Goal: Use online tool/utility

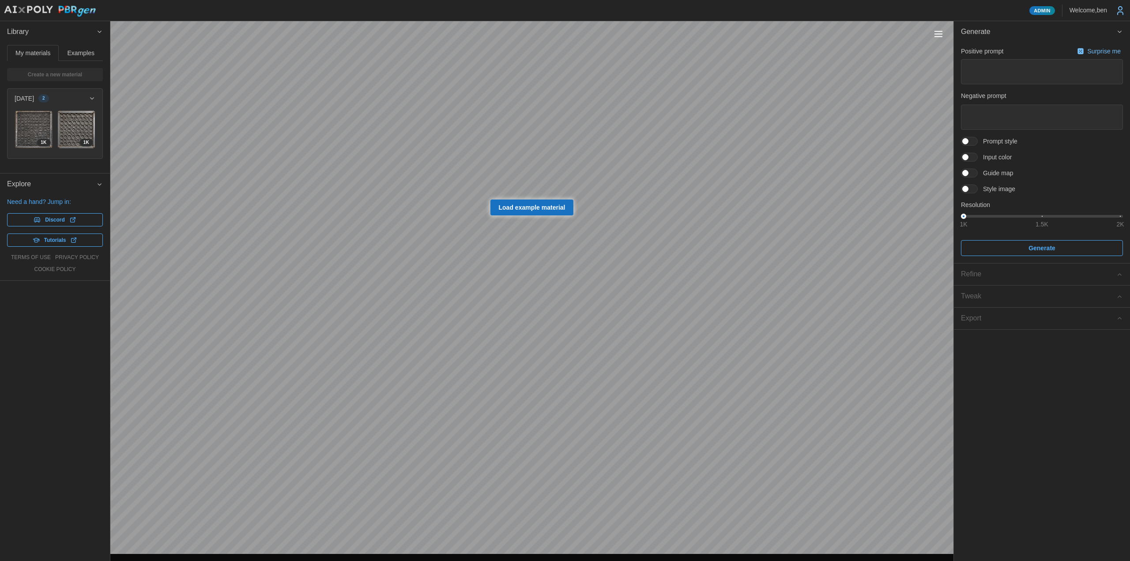
click at [82, 53] on span "Examples" at bounding box center [81, 53] width 27 height 6
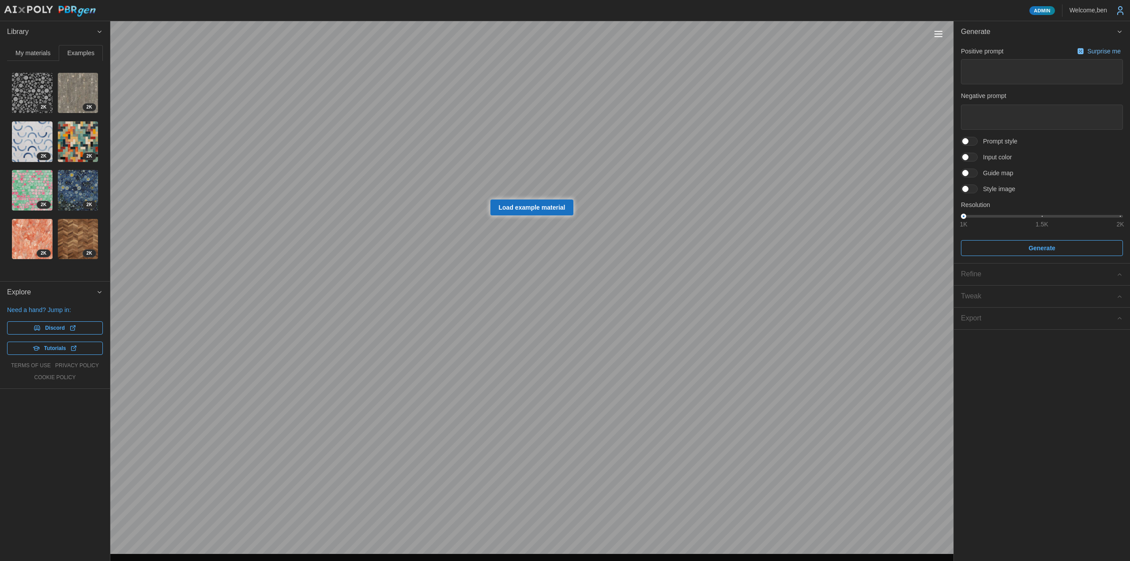
click at [36, 139] on img at bounding box center [32, 141] width 41 height 41
type textarea "*"
type textarea "**********"
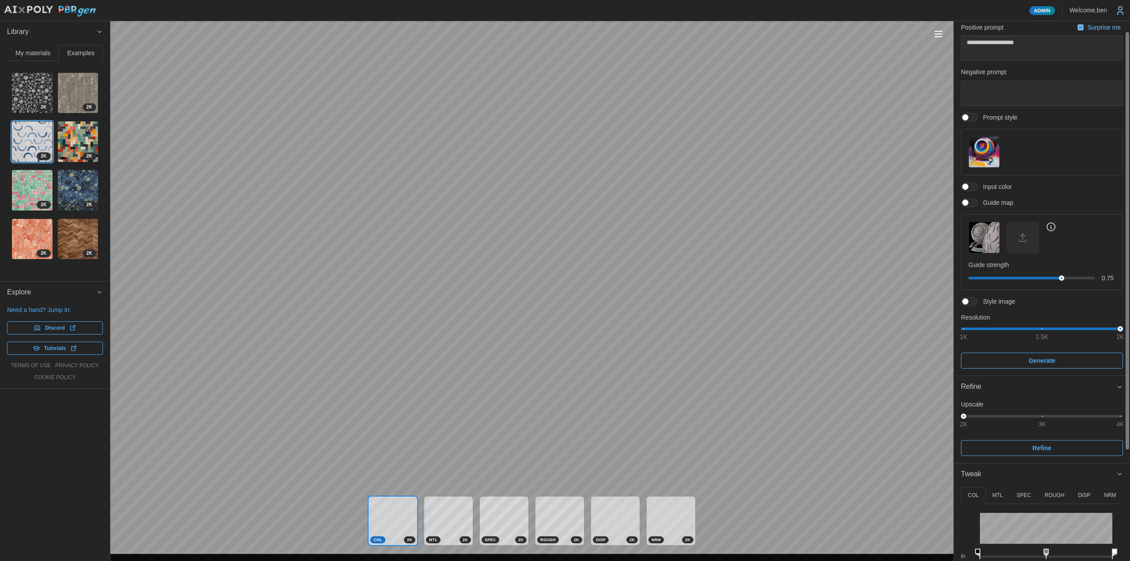
scroll to position [156, 0]
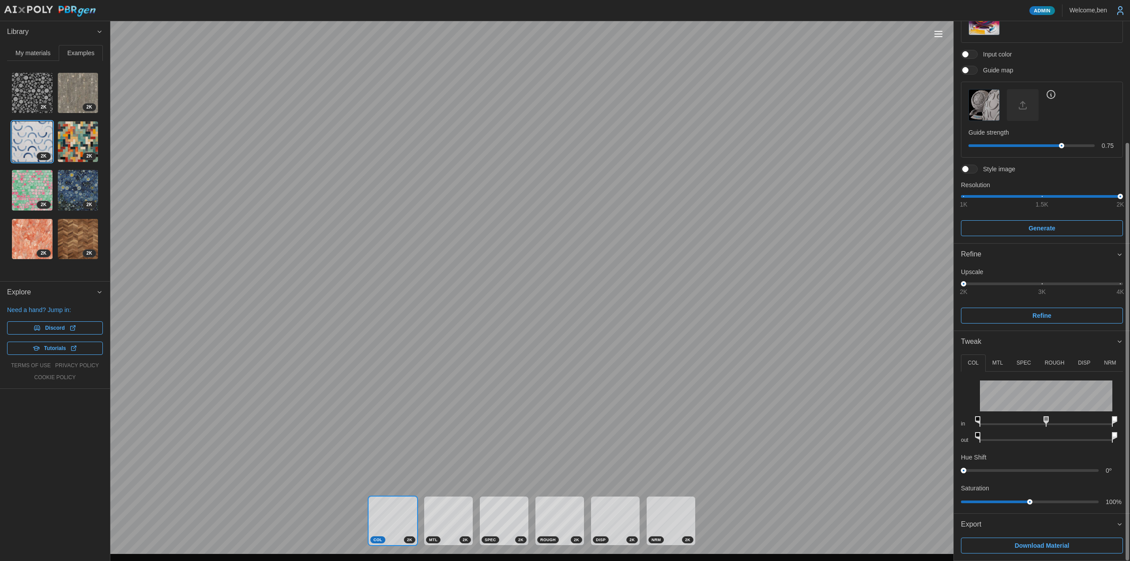
click at [951, 465] on div "**********" at bounding box center [565, 280] width 1130 height 561
drag, startPoint x: 1030, startPoint y: 503, endPoint x: 1051, endPoint y: 508, distance: 21.7
click at [1051, 508] on div "COL MTL SPEC ROUGH DISP NRM in out Hue Shift 0 º Saturation 136 % in out in out…" at bounding box center [1042, 432] width 176 height 161
drag, startPoint x: 1044, startPoint y: 422, endPoint x: 1075, endPoint y: 425, distance: 31.5
click at [1075, 425] on icon at bounding box center [1075, 421] width 5 height 11
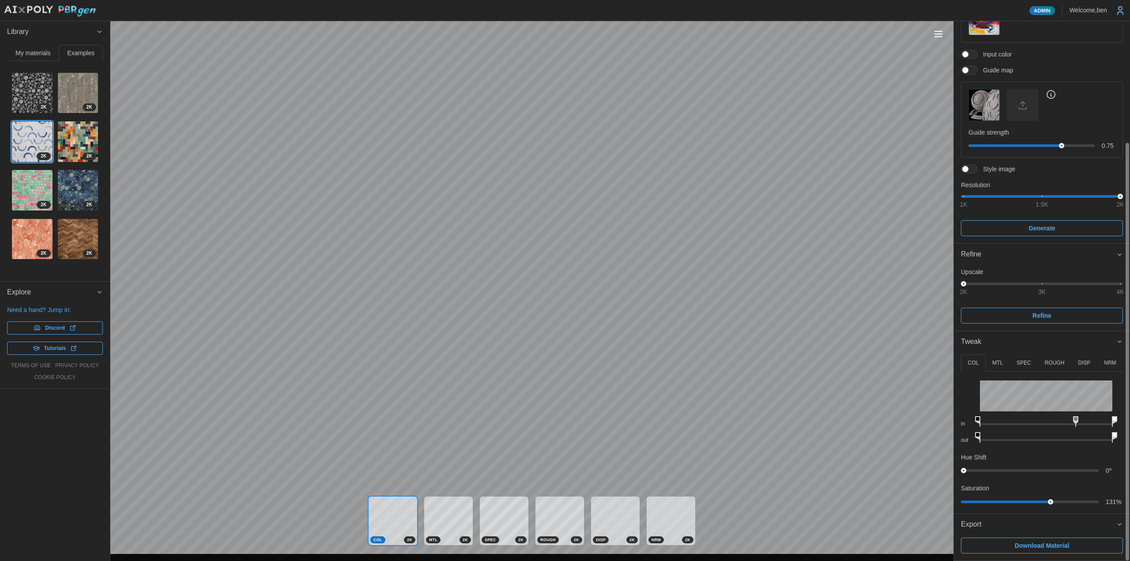
click at [898, 429] on div "**********" at bounding box center [565, 280] width 1130 height 561
click at [1005, 369] on button "MTL" at bounding box center [998, 362] width 24 height 17
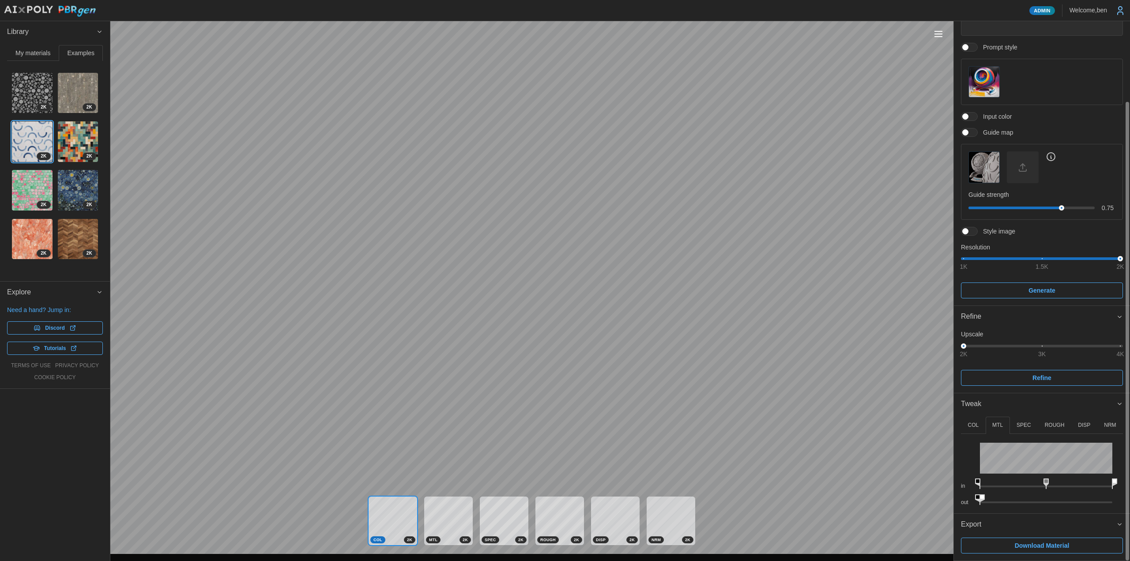
scroll to position [94, 0]
click at [1064, 425] on button "ROUGH" at bounding box center [1055, 425] width 34 height 17
click at [1098, 423] on button "NRM" at bounding box center [1110, 425] width 26 height 17
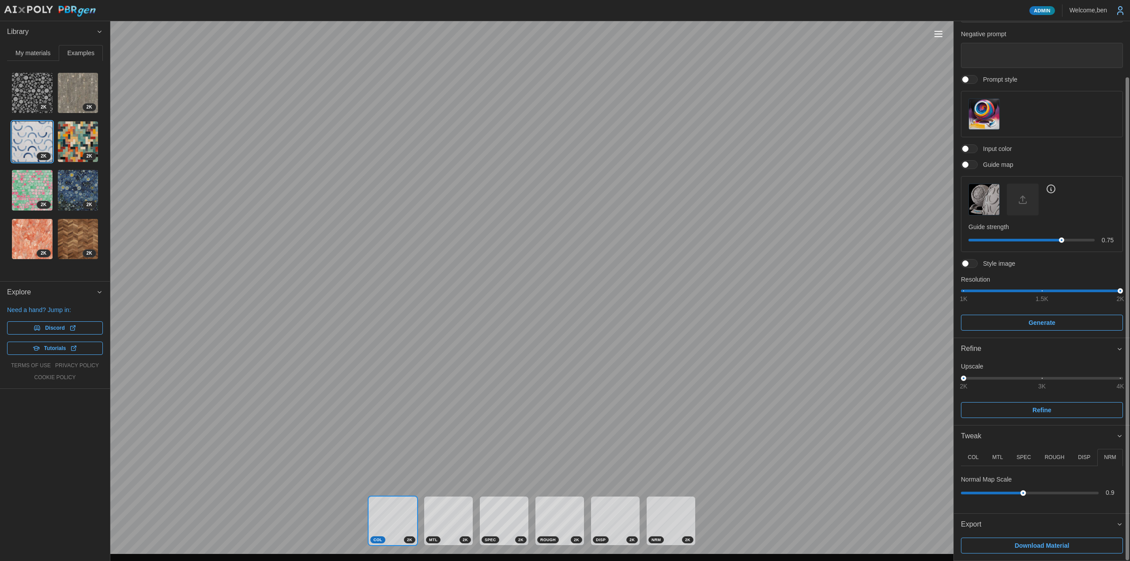
drag, startPoint x: 986, startPoint y: 492, endPoint x: 1023, endPoint y: 489, distance: 37.6
click at [1023, 489] on div "0.9" at bounding box center [1042, 492] width 162 height 9
click at [1087, 455] on p "DISP" at bounding box center [1084, 458] width 12 height 8
drag, startPoint x: 1005, startPoint y: 493, endPoint x: 983, endPoint y: 491, distance: 22.6
click at [983, 492] on div at bounding box center [1030, 493] width 132 height 3
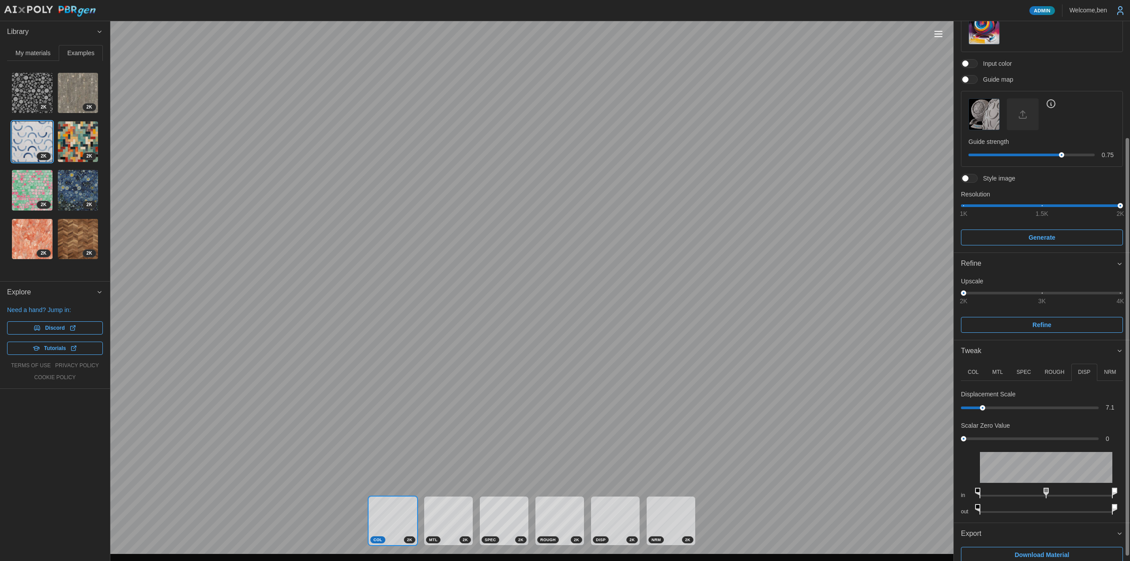
scroll to position [150, 0]
click at [906, 432] on div "**********" at bounding box center [565, 280] width 1130 height 561
click at [1086, 464] on div "Displacement Scale 7.1 Scalar Zero Value 0 in out" at bounding box center [1042, 450] width 162 height 126
type textarea "*"
